Goal: Complete application form: Complete application form

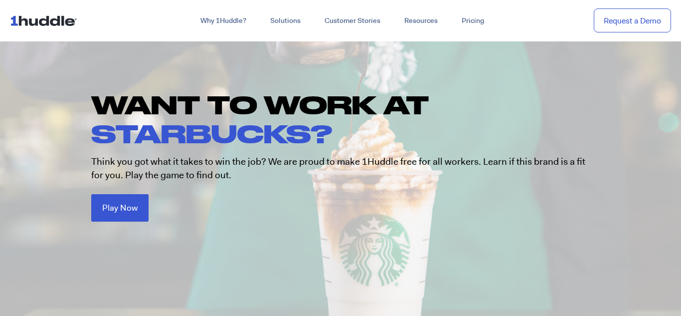
scroll to position [80, 0]
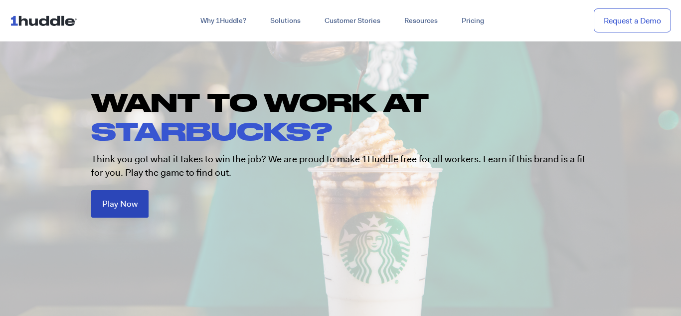
click at [139, 197] on link "Play Now" at bounding box center [119, 203] width 57 height 27
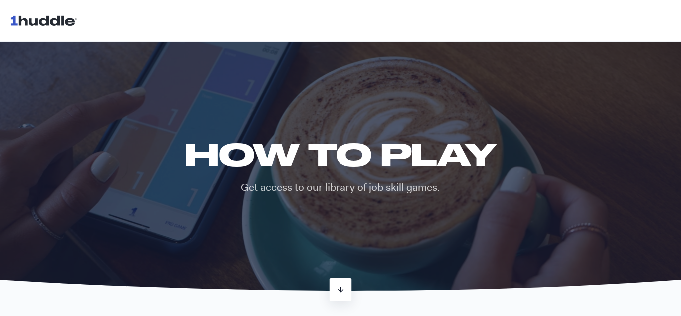
click at [343, 287] on icon at bounding box center [340, 289] width 8 height 8
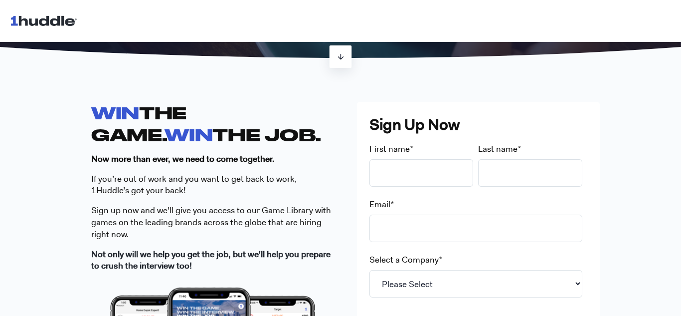
scroll to position [237, 0]
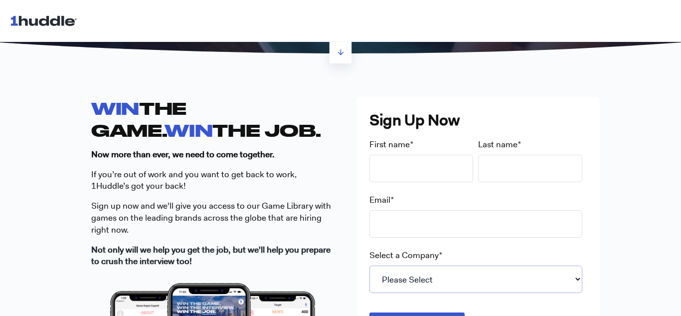
click at [462, 277] on select "Please Select 7-Eleven Ace Hardware Albertsons Companies ALDI Amazon Aveanna He…" at bounding box center [475, 278] width 213 height 27
select select "Starbucks"
click at [369, 265] on select "Please Select 7-Eleven Ace Hardware Albertsons Companies ALDI Amazon Aveanna He…" at bounding box center [475, 278] width 213 height 27
click at [436, 167] on input "First name *" at bounding box center [421, 168] width 104 height 27
type input "[PERSON_NAME]"
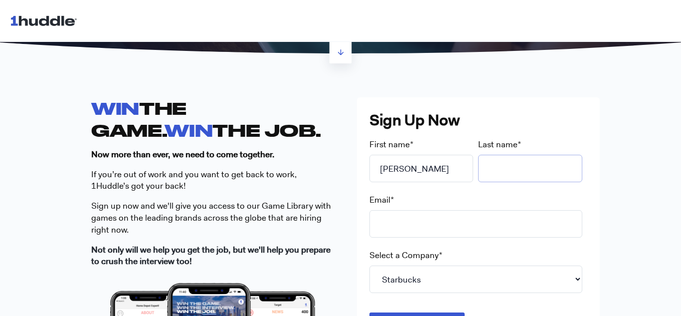
click at [523, 172] on input "Last name *" at bounding box center [530, 168] width 104 height 27
type input "[PERSON_NAME]"
click at [500, 219] on input "Email *" at bounding box center [475, 223] width 213 height 27
type input "[EMAIL_ADDRESS][DOMAIN_NAME]"
click at [656, 220] on div "WIN THE GAME. WIN THE JOB. Now more than ever, we need to come together. If you…" at bounding box center [340, 299] width 681 height 469
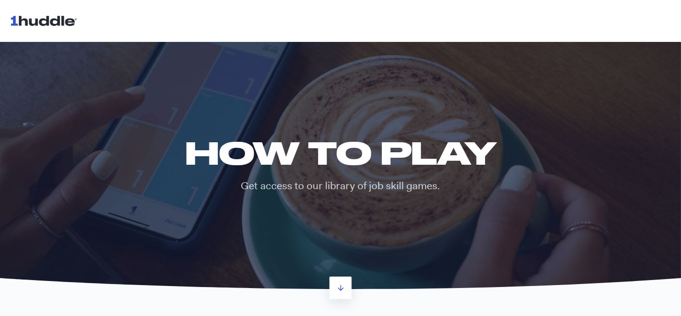
scroll to position [0, 0]
